Goal: Information Seeking & Learning: Learn about a topic

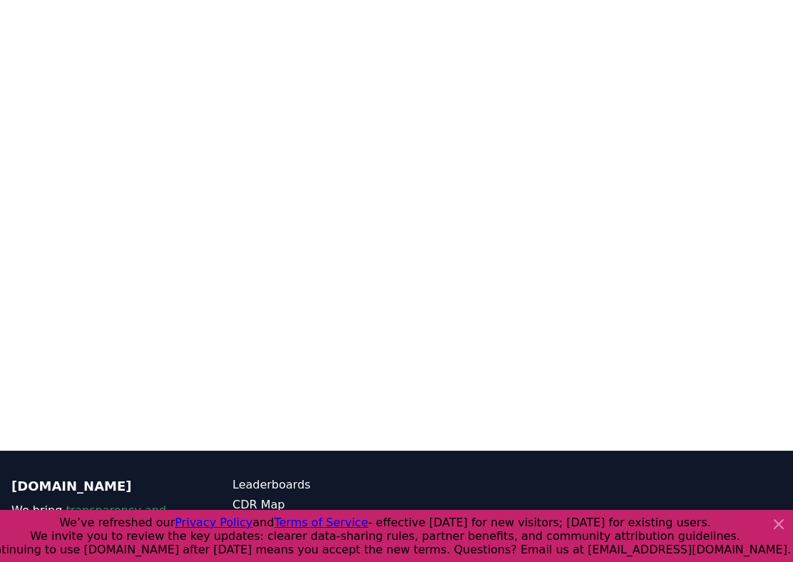
scroll to position [339, 0]
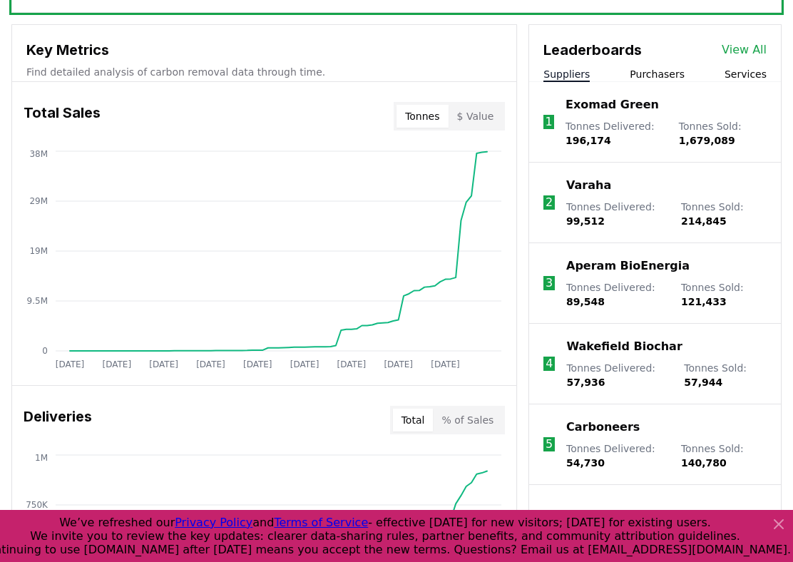
scroll to position [527, 0]
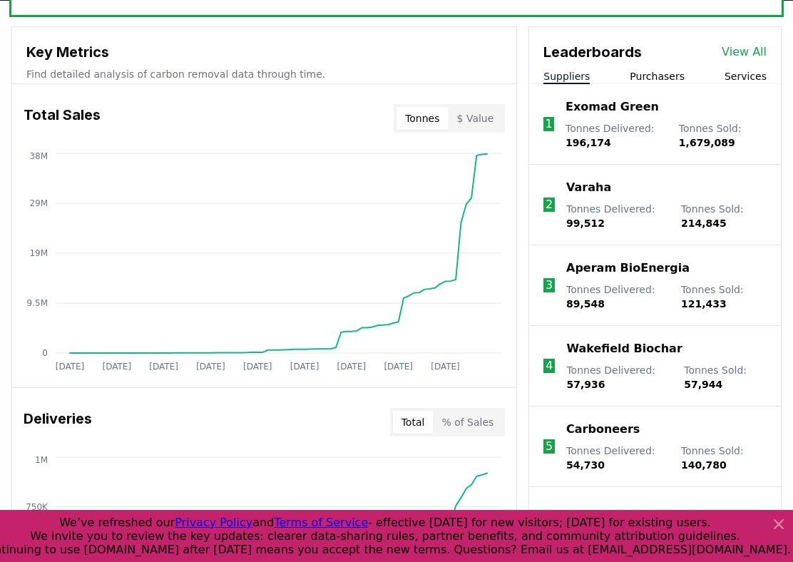
click at [586, 193] on p "Varaha" at bounding box center [588, 187] width 45 height 17
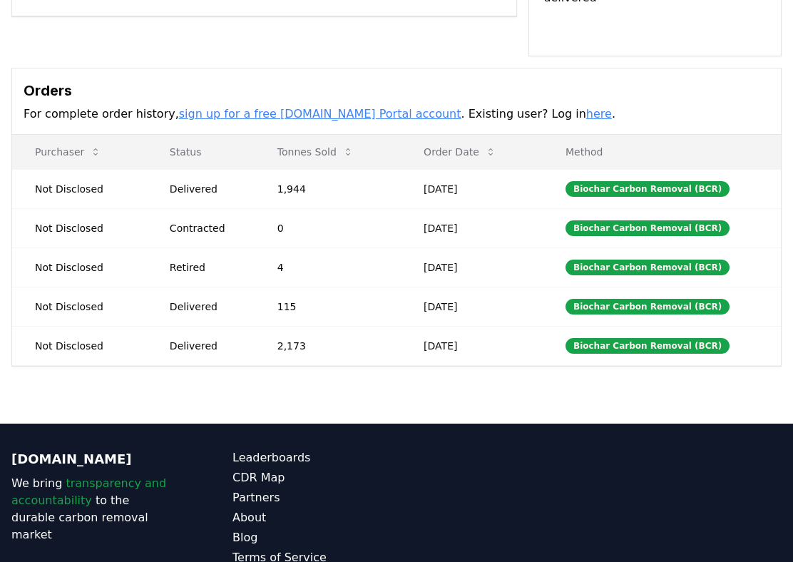
scroll to position [397, 0]
